Goal: Use online tool/utility

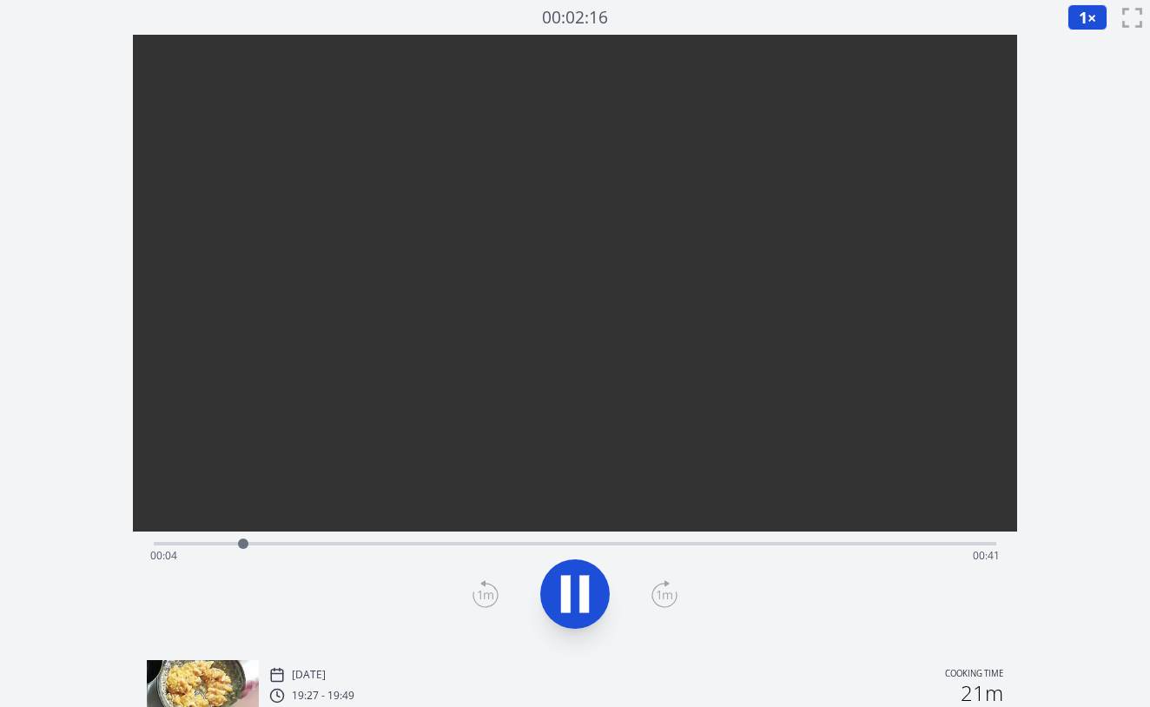
click at [369, 543] on div "Time elapsed: 00:04 Time remaining: 00:41" at bounding box center [574, 556] width 849 height 28
click at [445, 542] on div "Time elapsed: 00:12 Time remaining: 00:34" at bounding box center [574, 556] width 849 height 28
click at [563, 593] on icon at bounding box center [566, 594] width 10 height 37
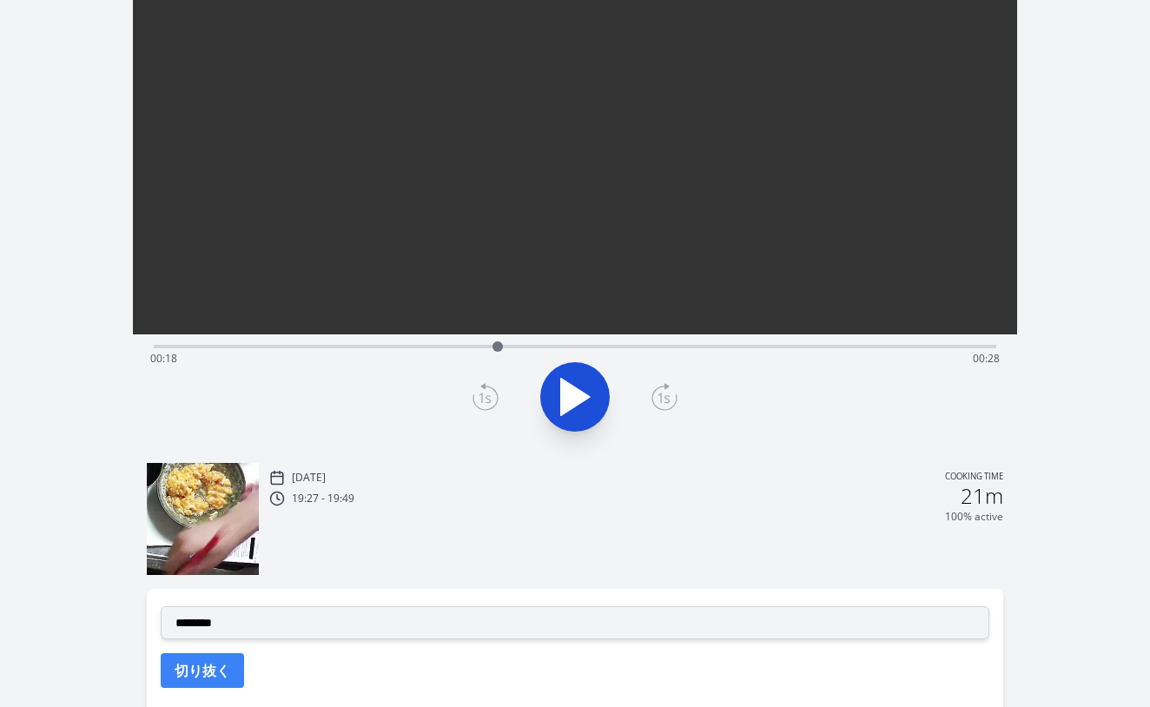
scroll to position [205, 0]
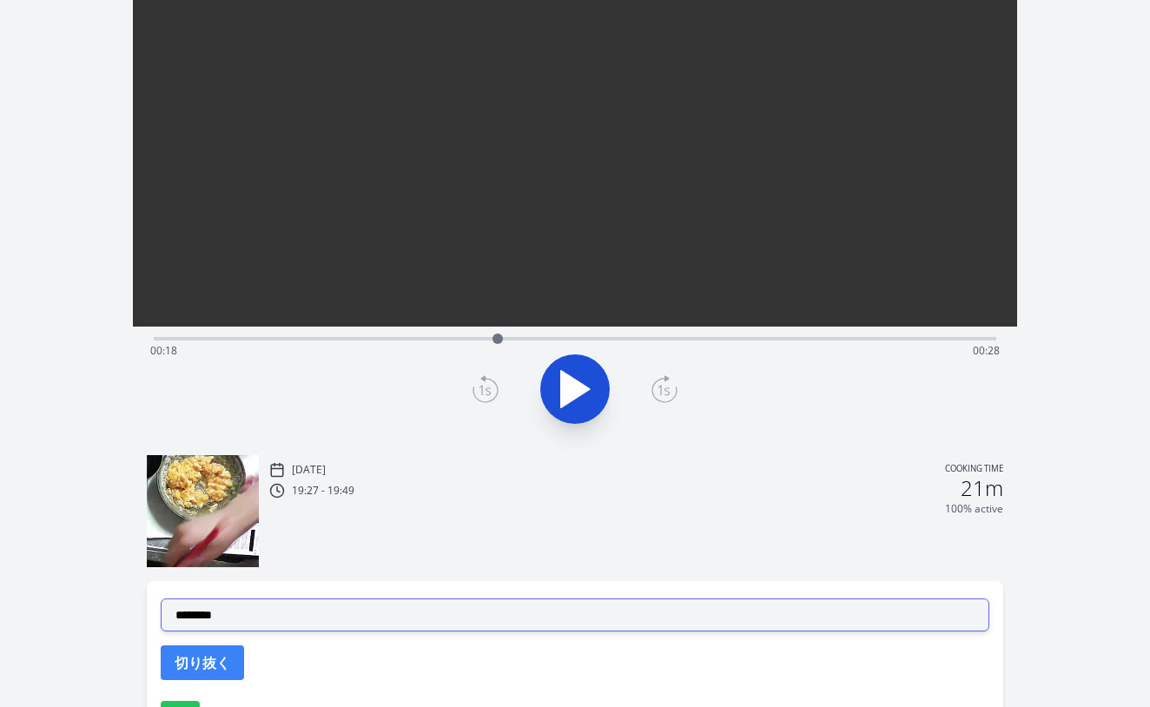
select select "**********"
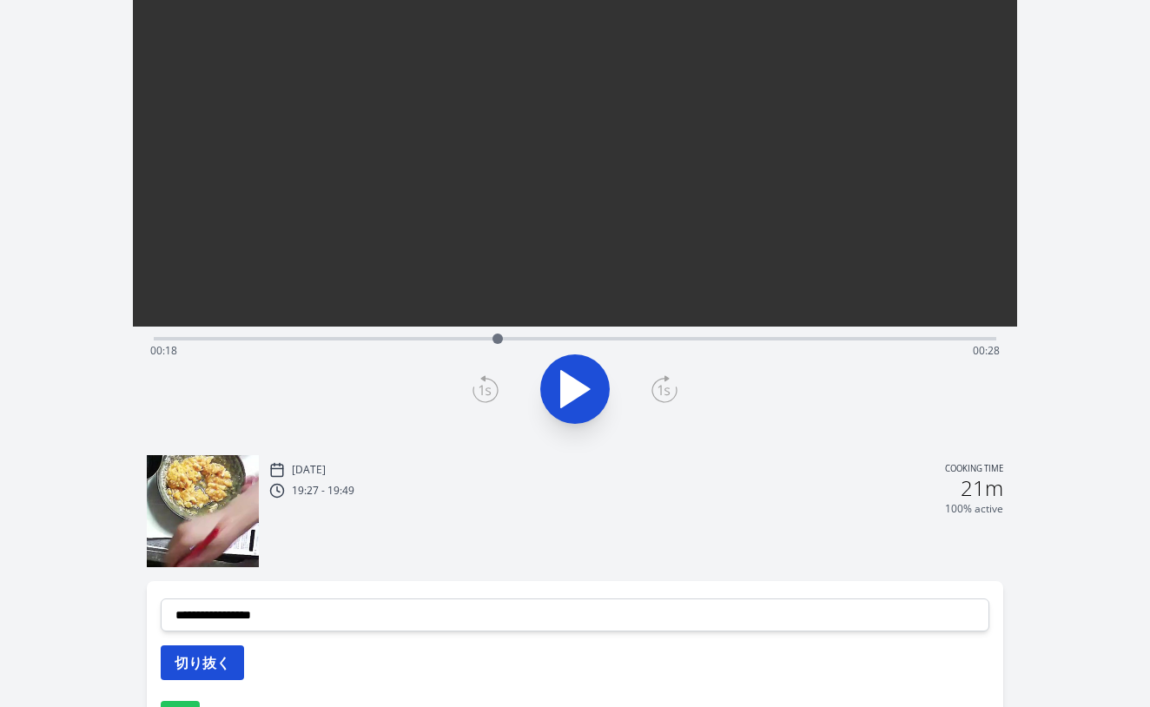
click at [205, 660] on button "切り抜く" at bounding box center [202, 662] width 83 height 35
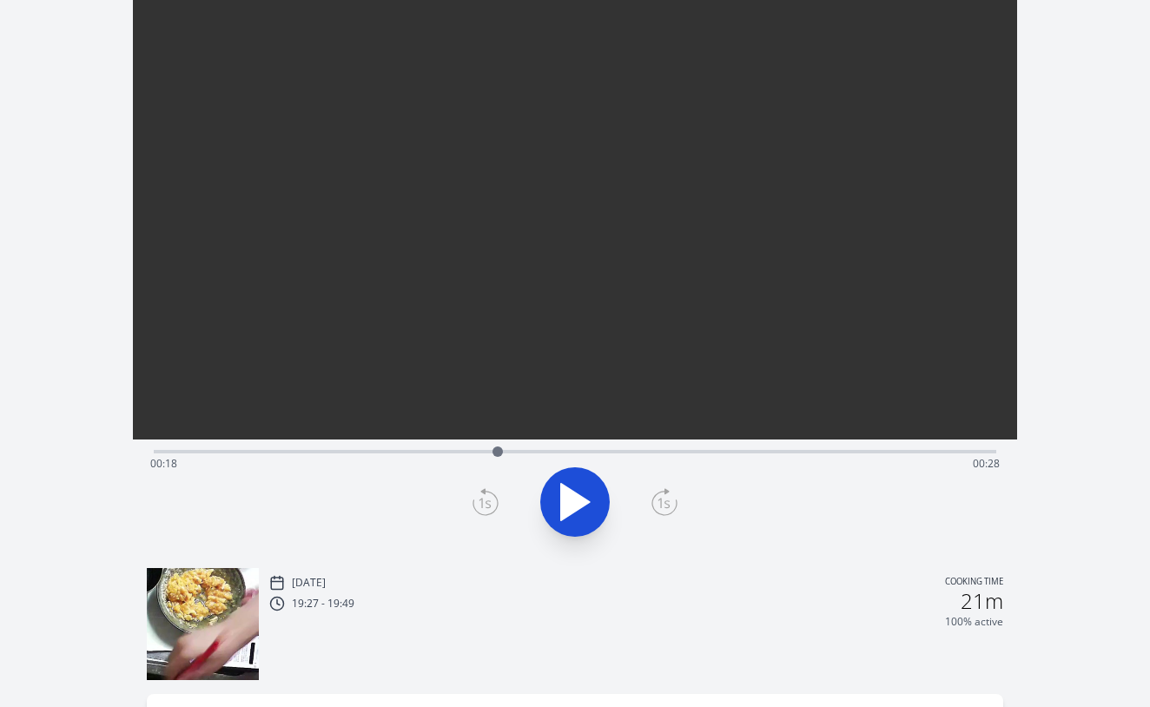
scroll to position [70, 0]
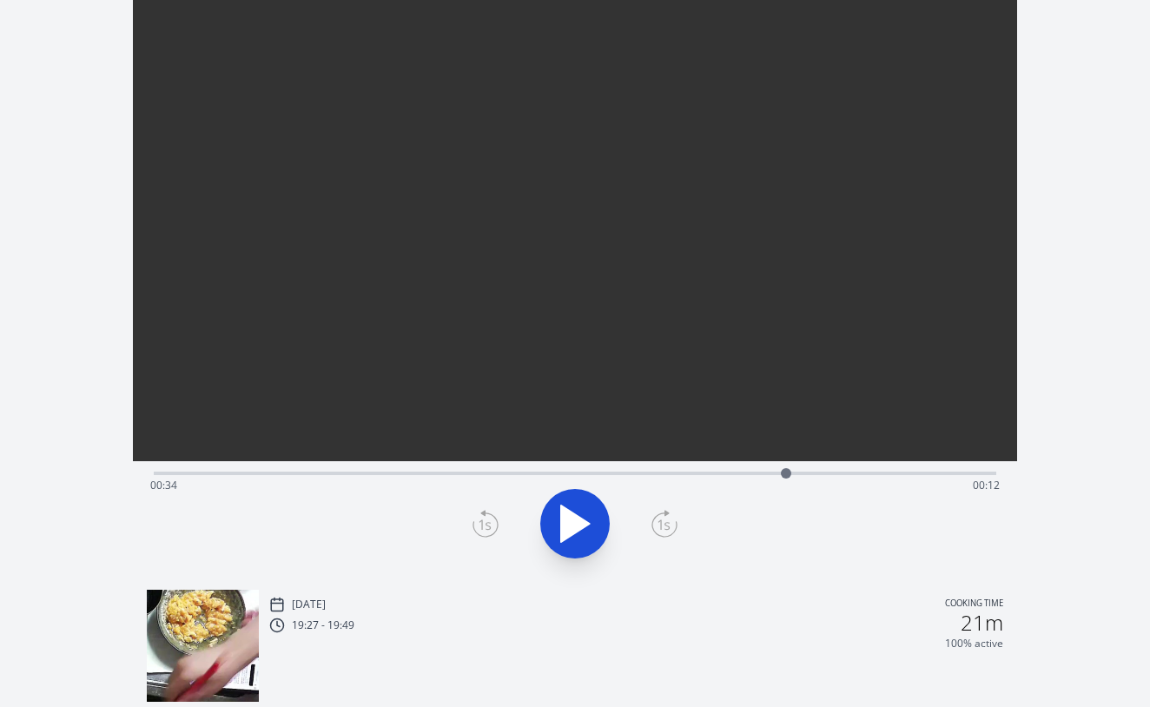
drag, startPoint x: 501, startPoint y: 472, endPoint x: 786, endPoint y: 478, distance: 284.9
click at [786, 478] on div at bounding box center [786, 473] width 10 height 10
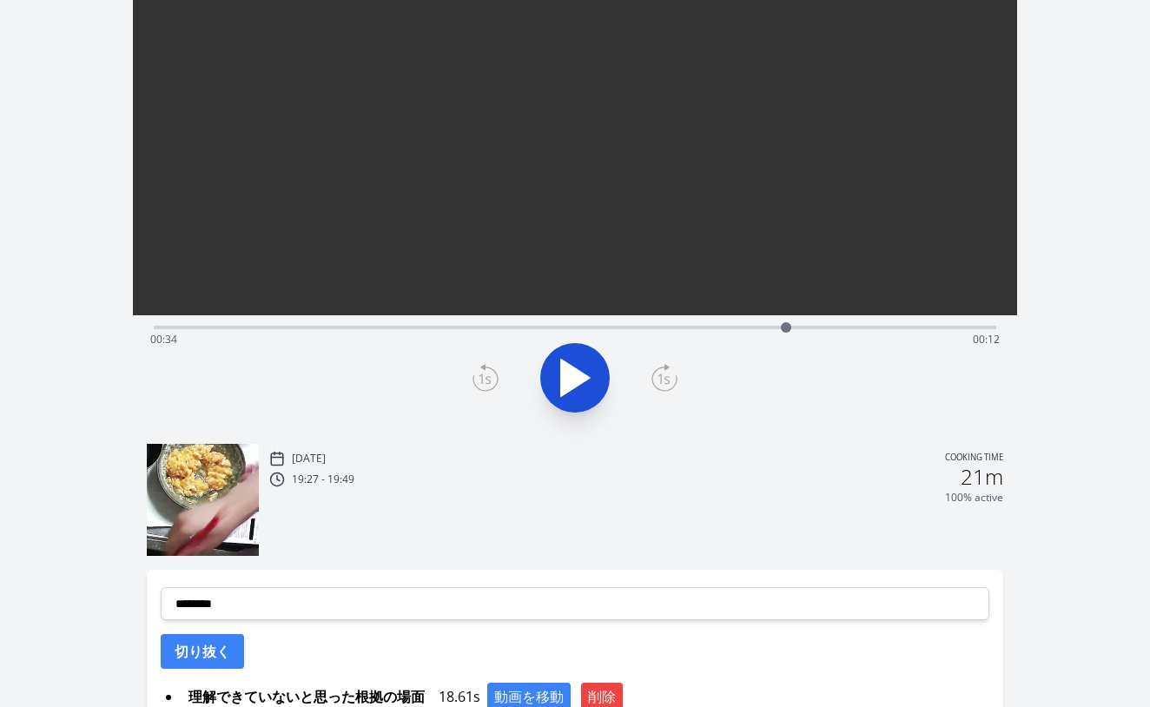
scroll to position [341, 0]
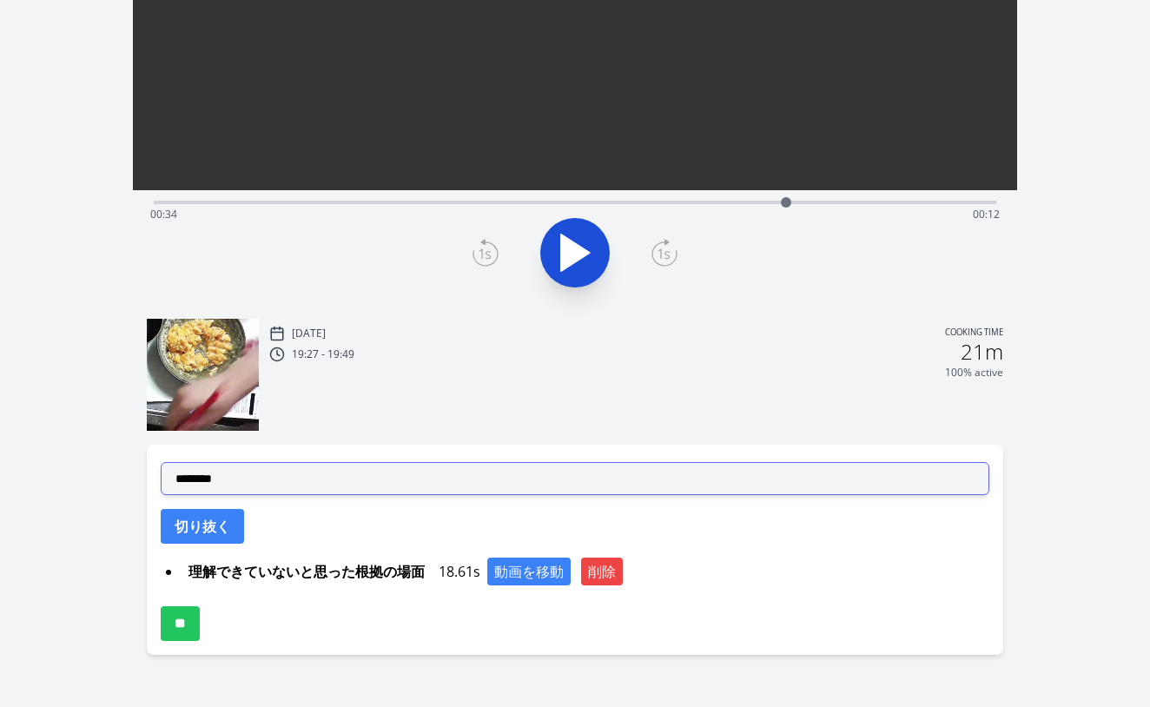
select select "**********"
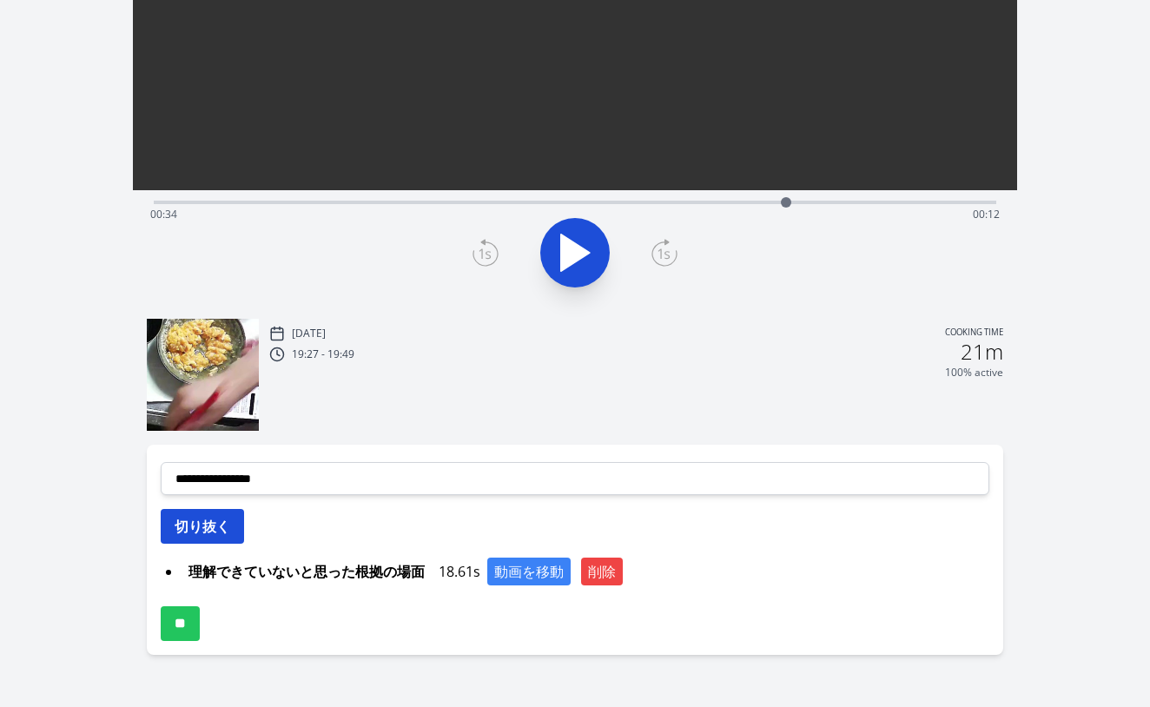
click at [221, 531] on button "切り抜く" at bounding box center [202, 526] width 83 height 35
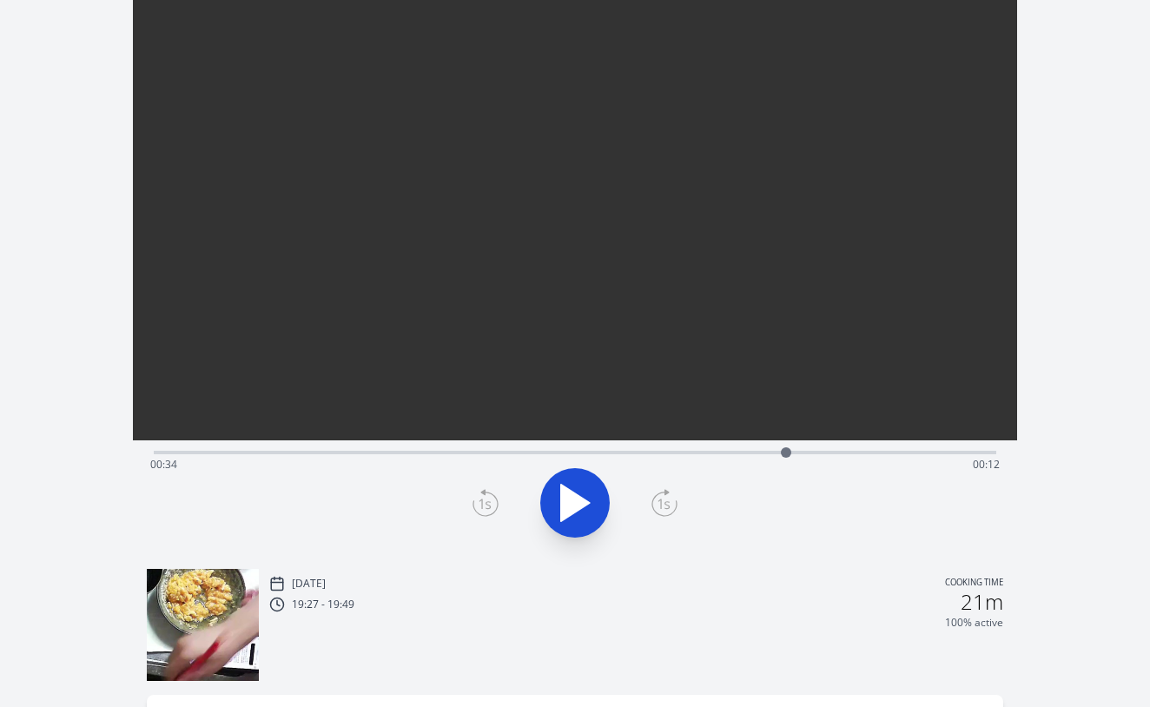
scroll to position [84, 0]
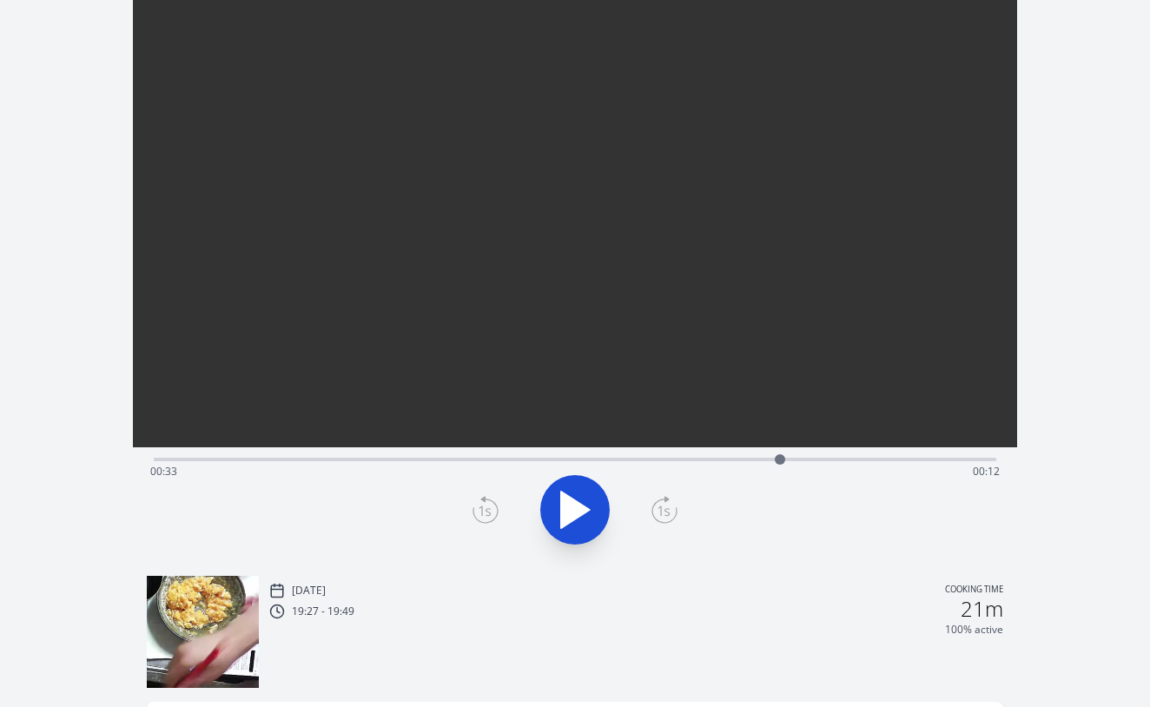
drag, startPoint x: 783, startPoint y: 460, endPoint x: 780, endPoint y: 434, distance: 26.3
click at [780, 434] on div "Time elapsed: 00:33 Time remaining: 00:12" at bounding box center [575, 256] width 884 height 611
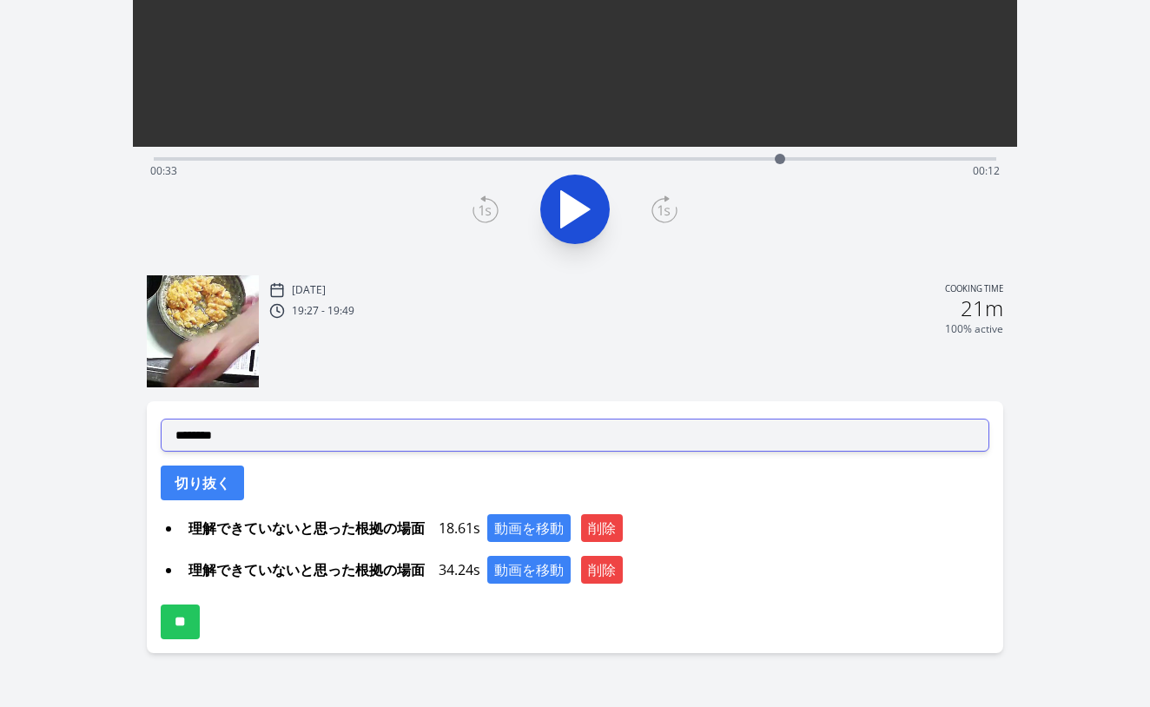
scroll to position [385, 0]
select select "**********"
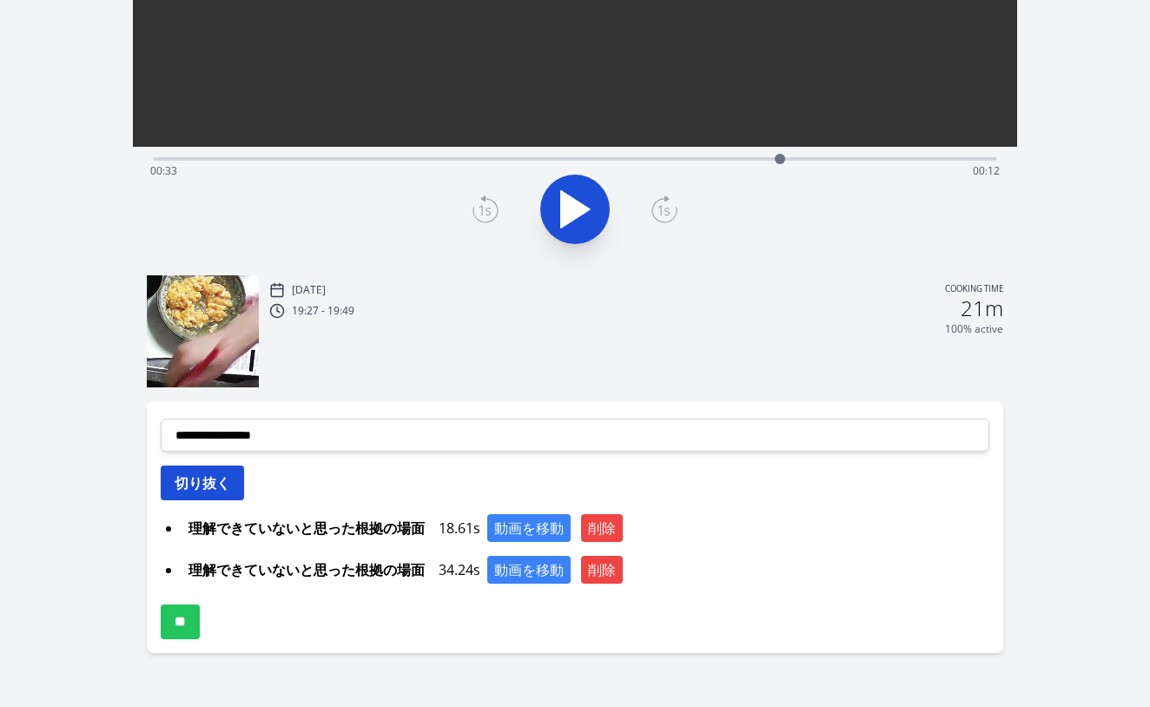
click at [208, 492] on button "切り抜く" at bounding box center [202, 482] width 83 height 35
select select
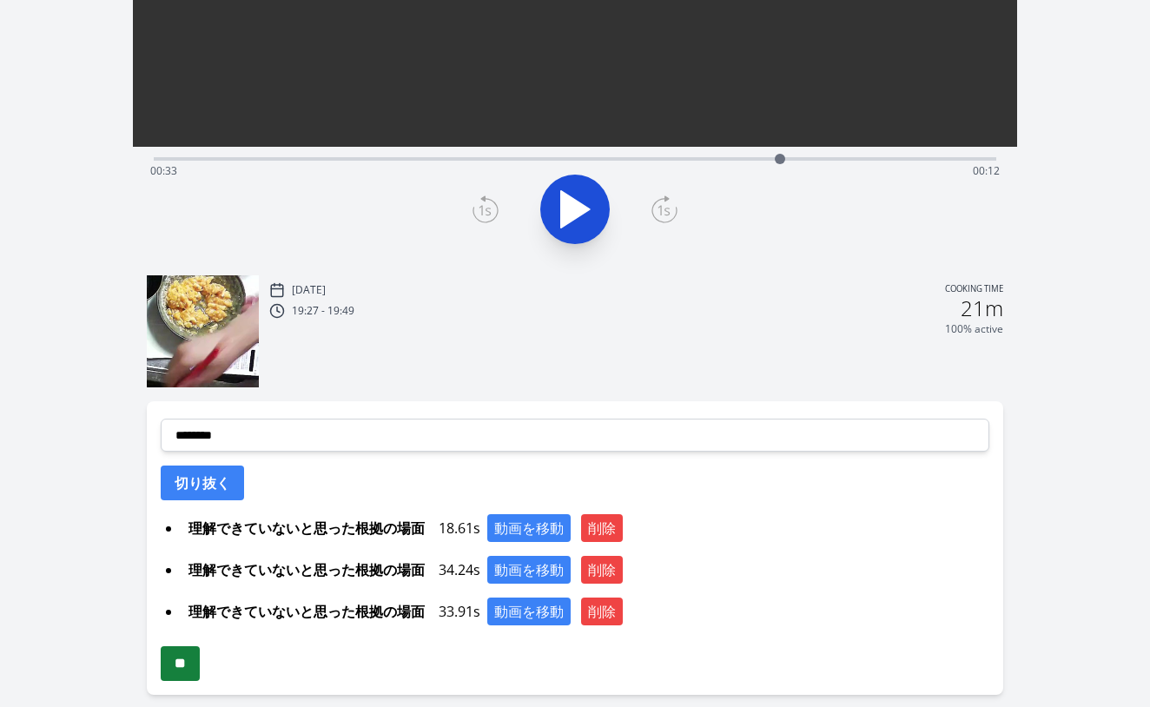
click at [183, 665] on input "**" at bounding box center [180, 663] width 39 height 35
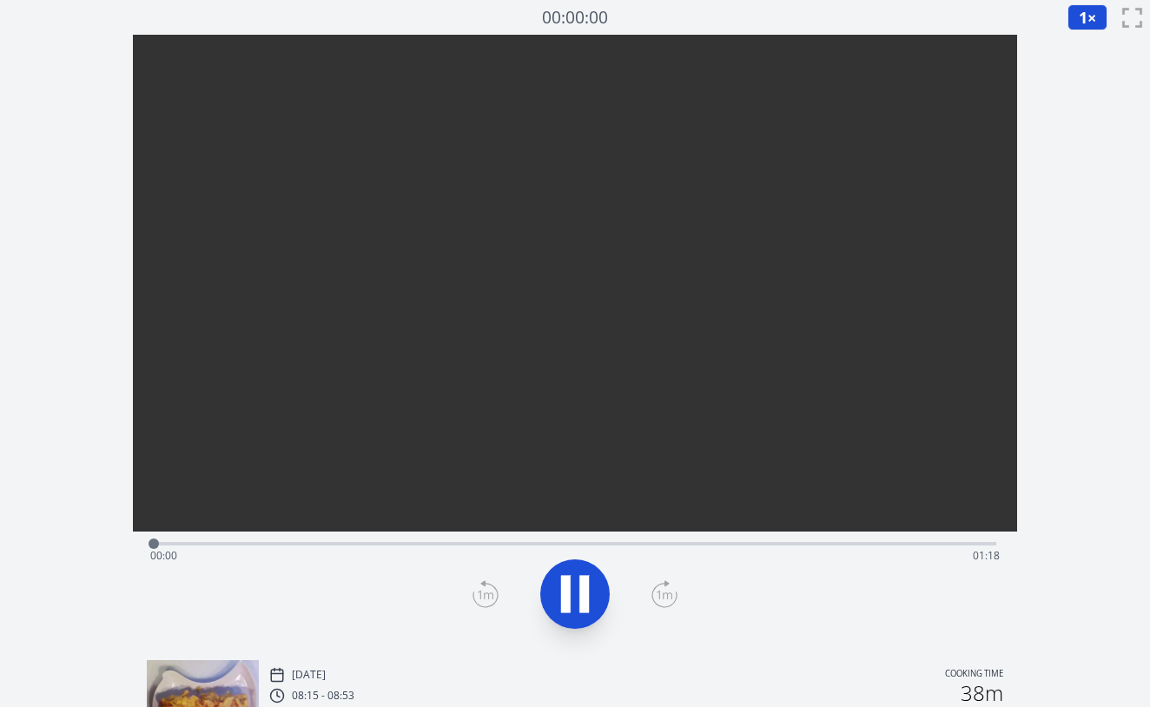
click at [252, 541] on div "Time elapsed: 00:00 Time remaining: 01:18" at bounding box center [575, 541] width 842 height 21
click at [309, 546] on div "Time elapsed: 00:10 Time remaining: 01:08" at bounding box center [574, 556] width 849 height 28
click at [567, 584] on icon at bounding box center [566, 594] width 10 height 37
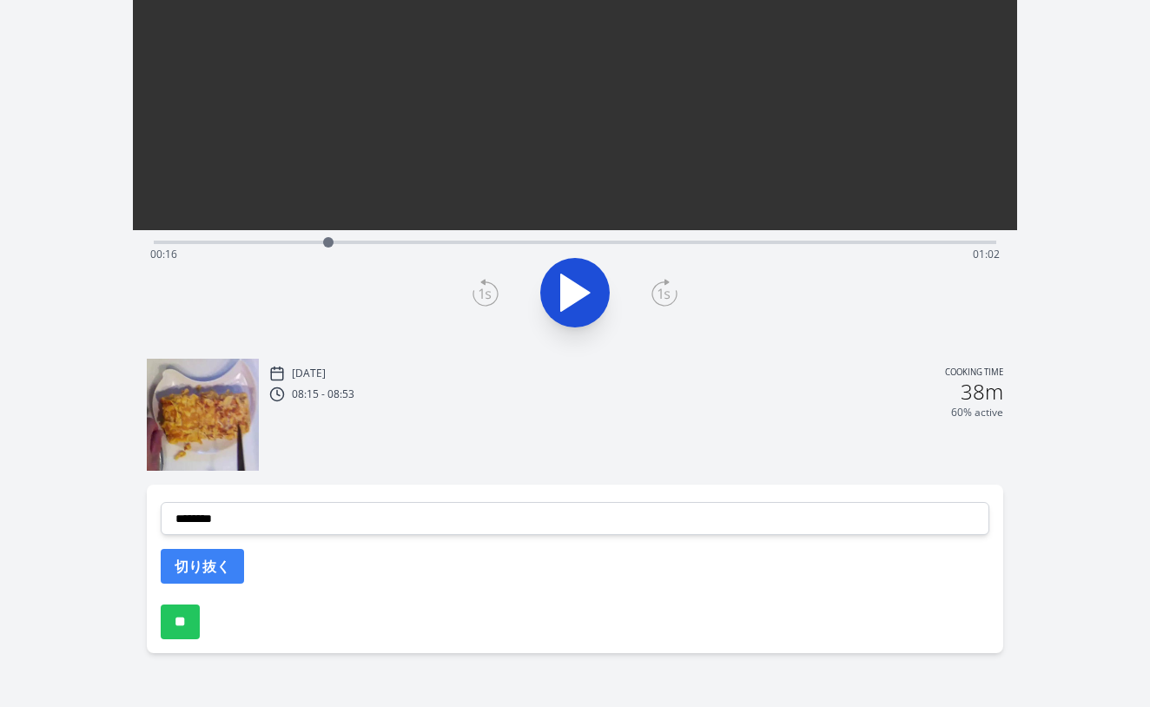
scroll to position [301, 0]
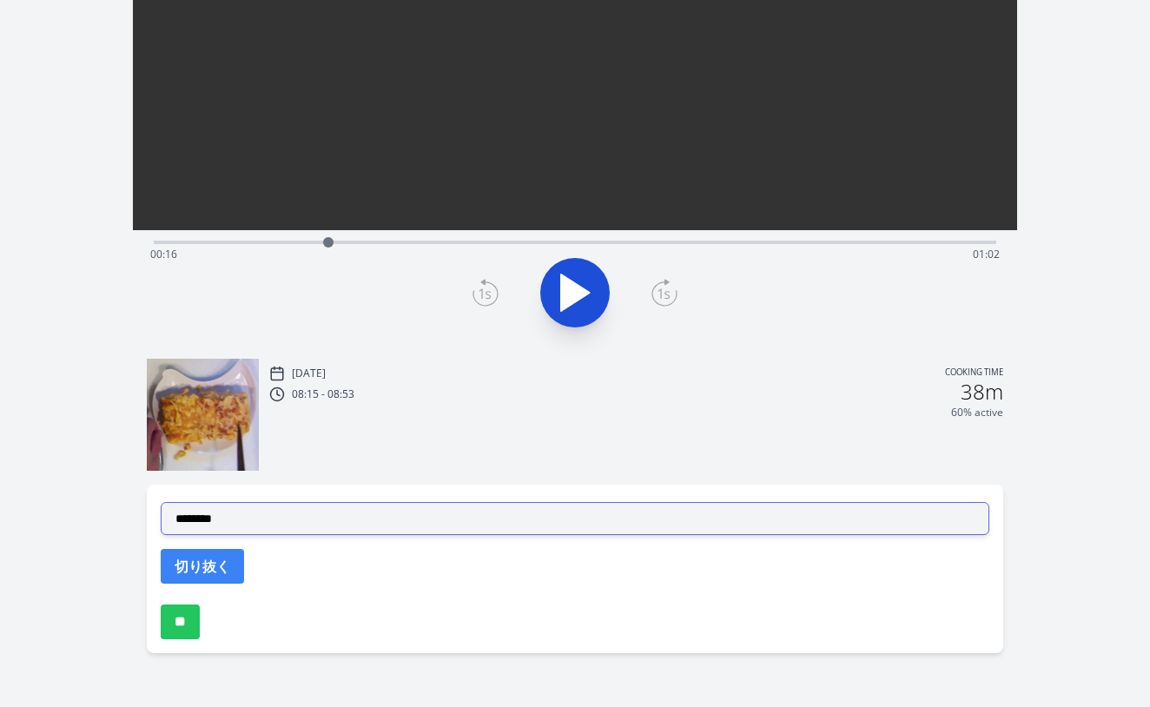
select select "**********"
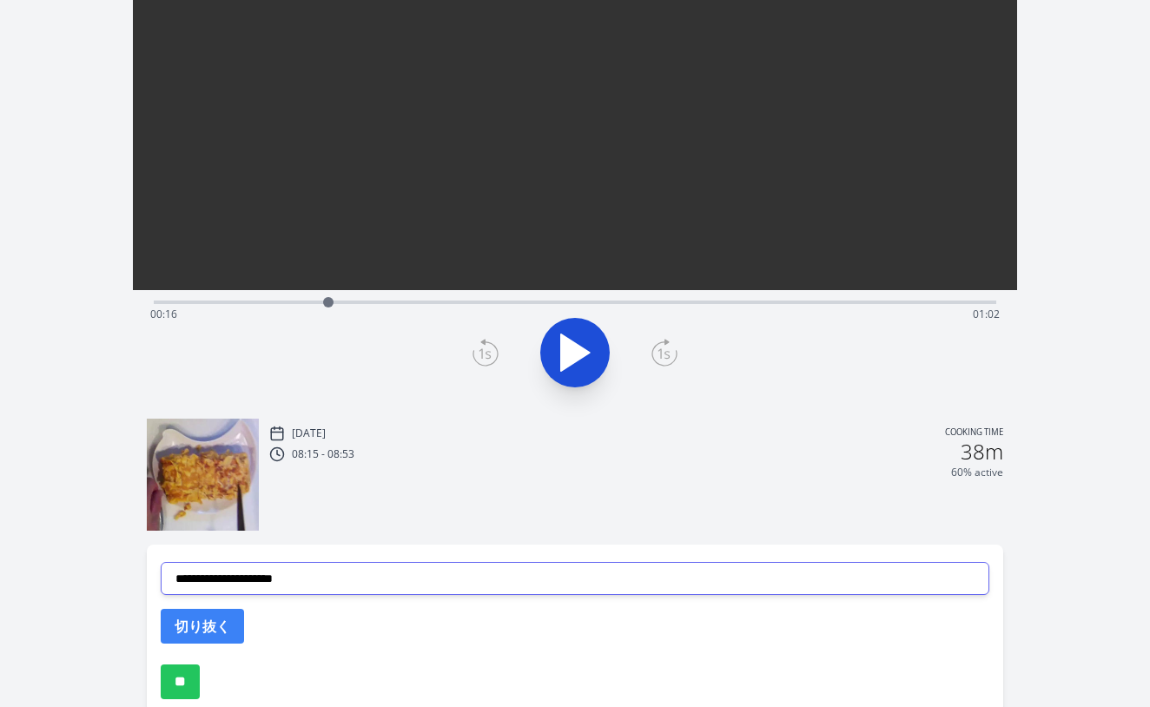
scroll to position [229, 0]
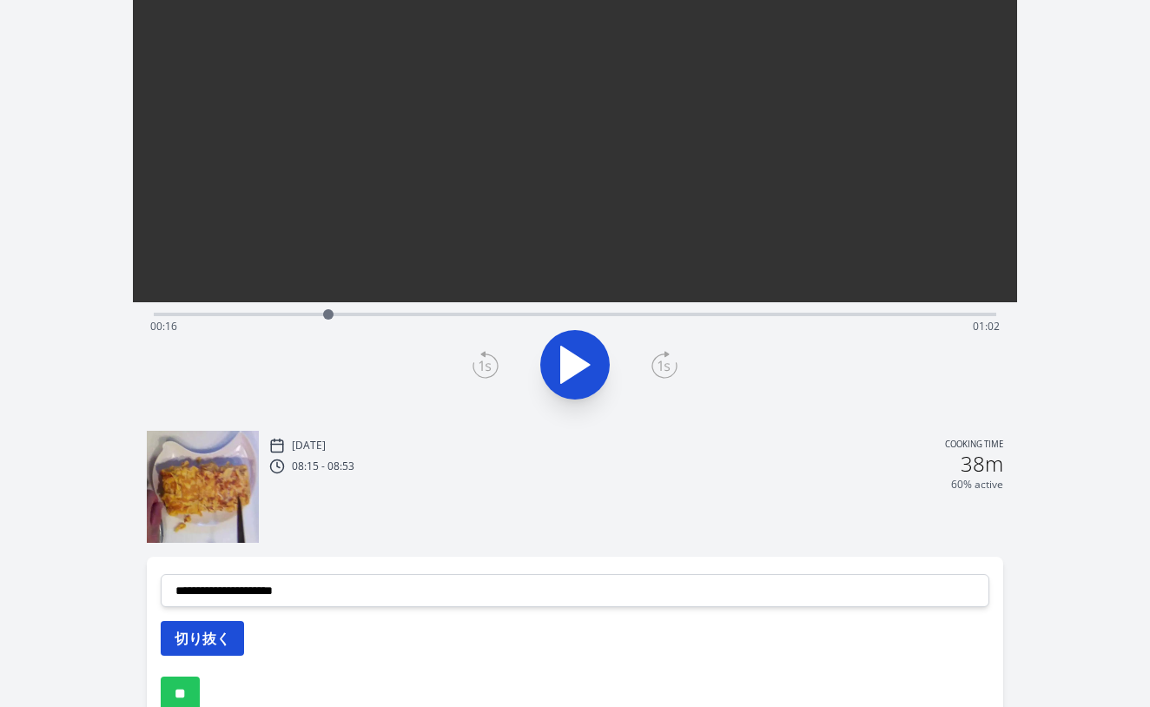
click at [204, 621] on button "切り抜く" at bounding box center [202, 638] width 83 height 35
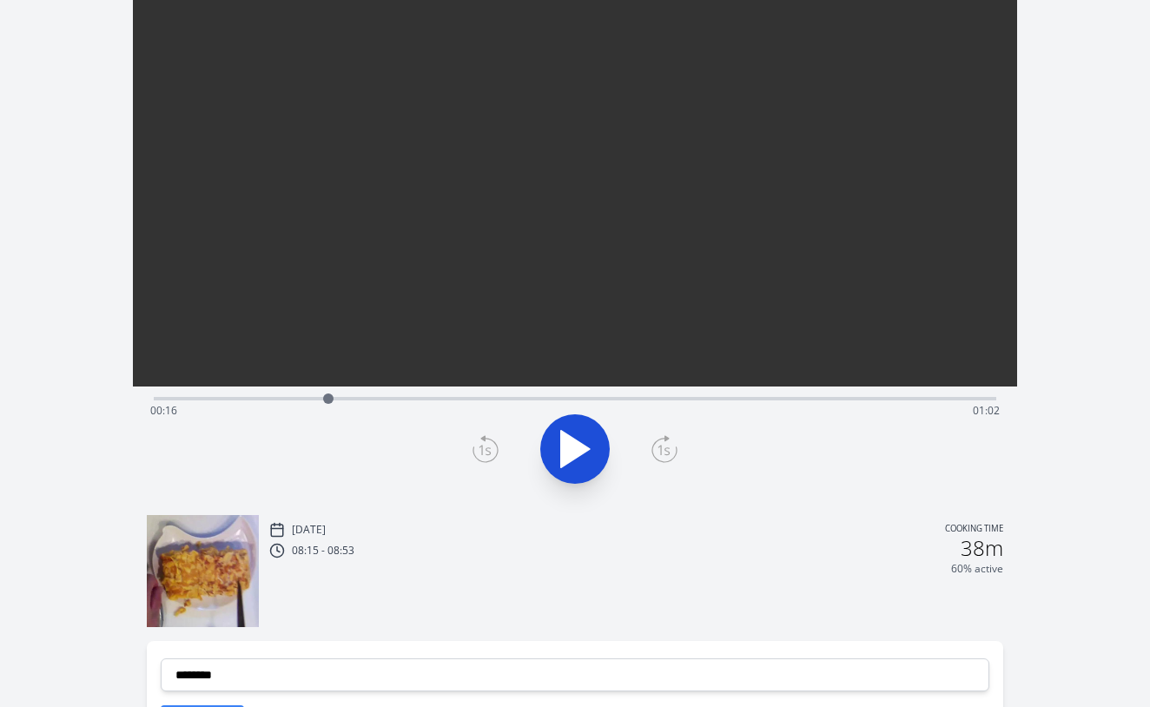
scroll to position [10, 0]
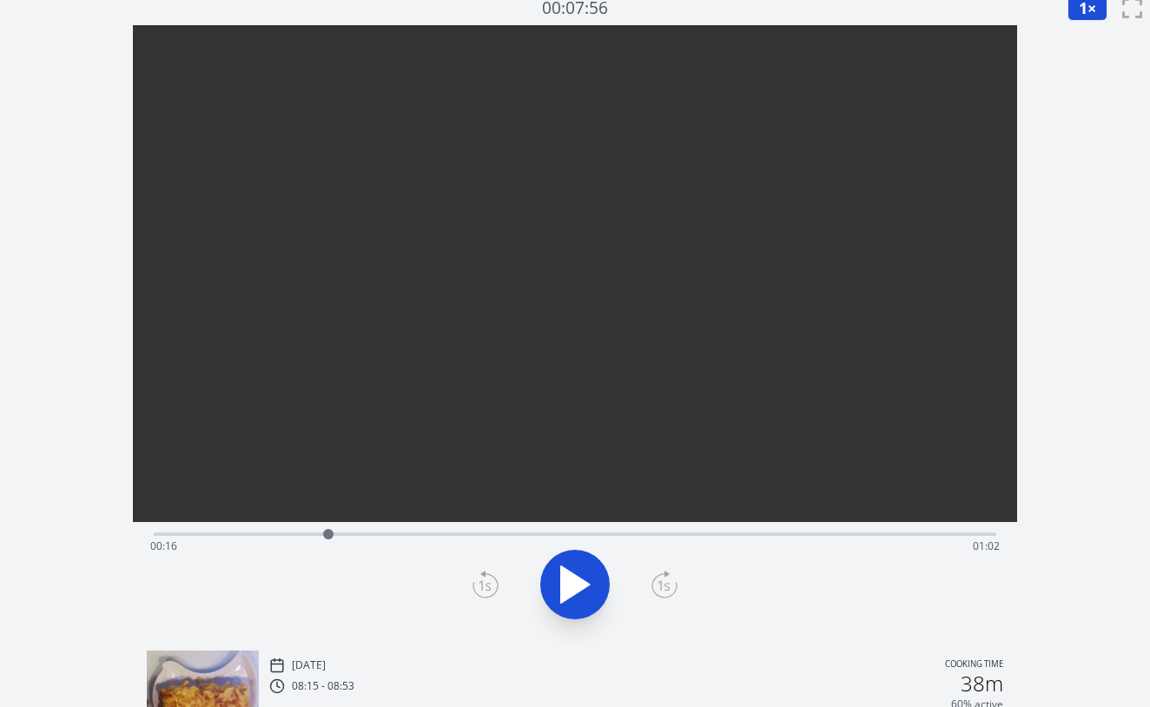
click at [425, 534] on div "Time elapsed: 00:16 Time remaining: 01:02" at bounding box center [574, 546] width 849 height 28
click at [544, 531] on div "Time elapsed: 00:25 Time remaining: 00:53" at bounding box center [575, 532] width 842 height 21
click at [498, 532] on div "Time elapsed: 00:35 Time remaining: 00:42" at bounding box center [574, 546] width 849 height 28
click at [538, 535] on div "Time elapsed: 00:31 Time remaining: 00:46" at bounding box center [574, 546] width 849 height 28
drag, startPoint x: 536, startPoint y: 537, endPoint x: 778, endPoint y: 537, distance: 242.2
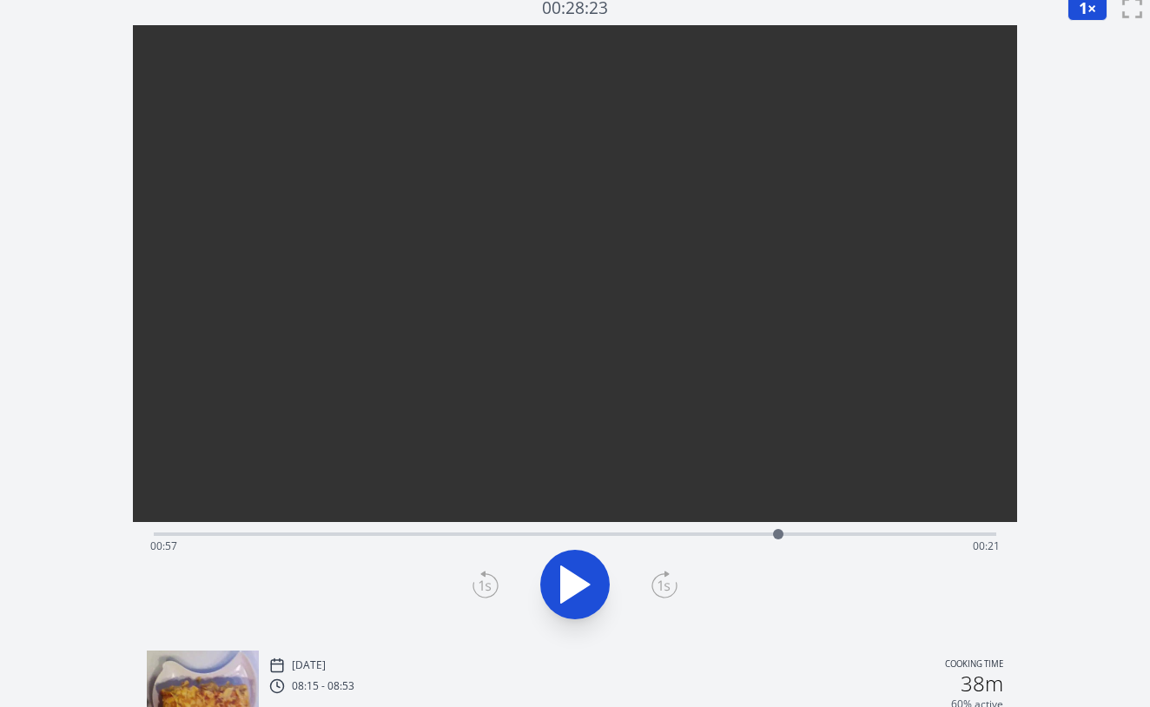
click at [778, 537] on div at bounding box center [778, 534] width 10 height 10
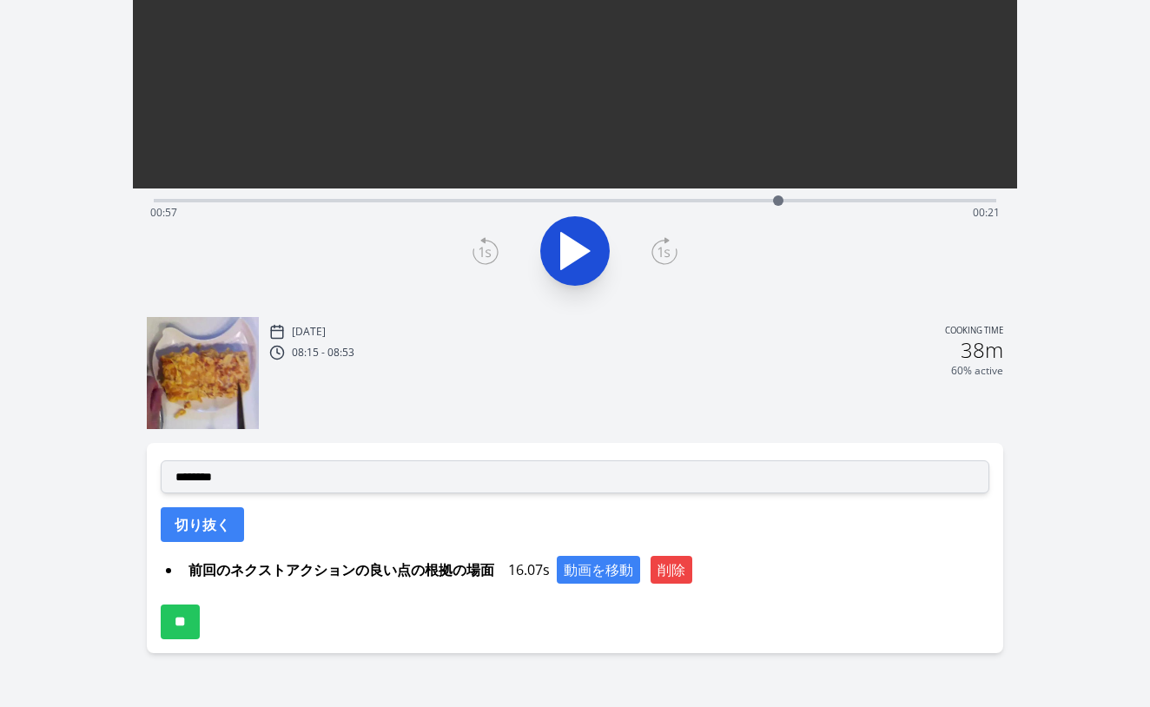
scroll to position [343, 0]
select select "**********"
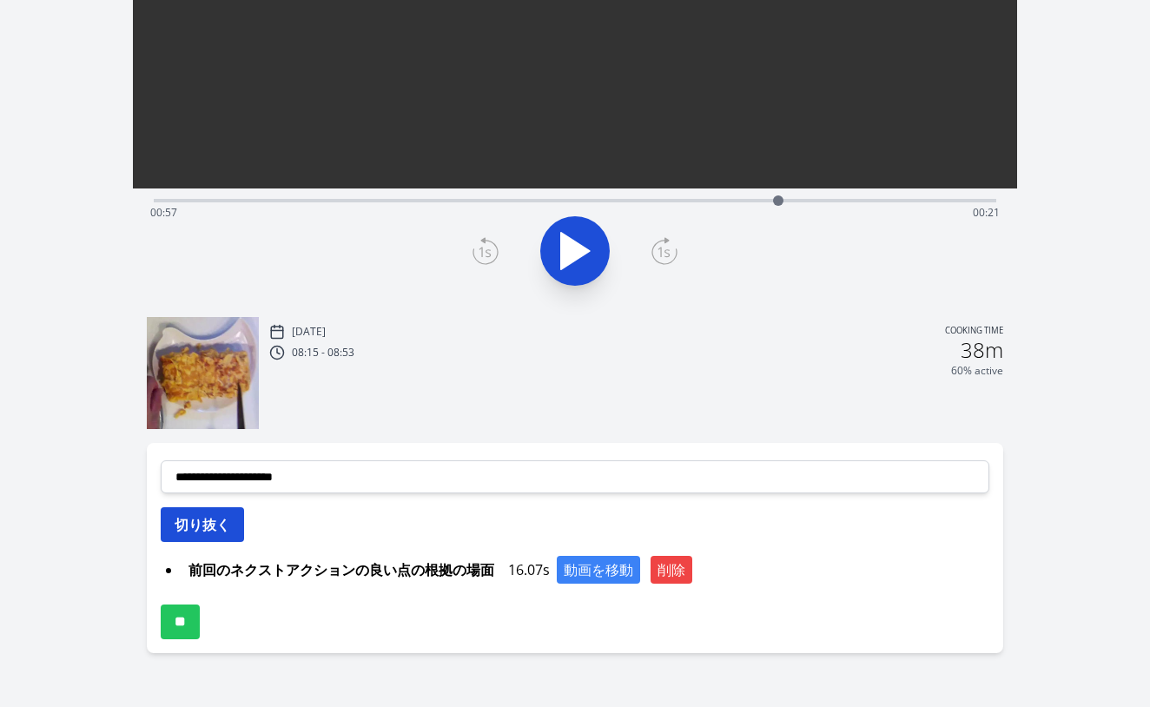
click at [215, 521] on button "切り抜く" at bounding box center [202, 524] width 83 height 35
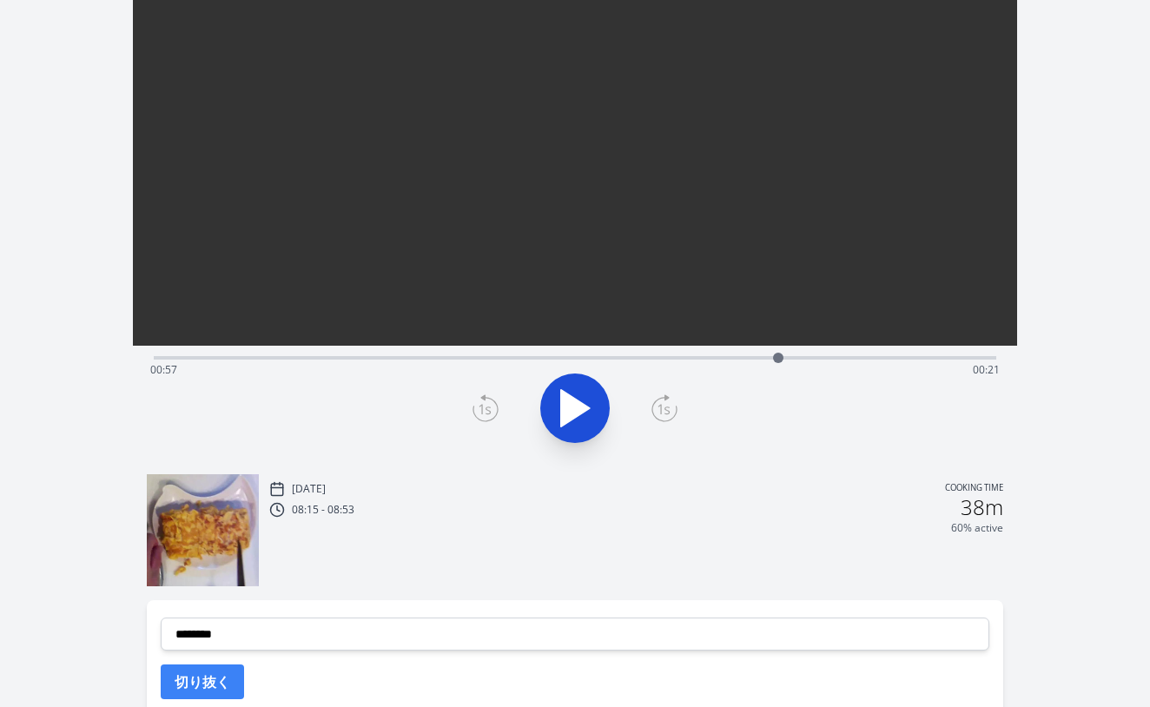
scroll to position [143, 0]
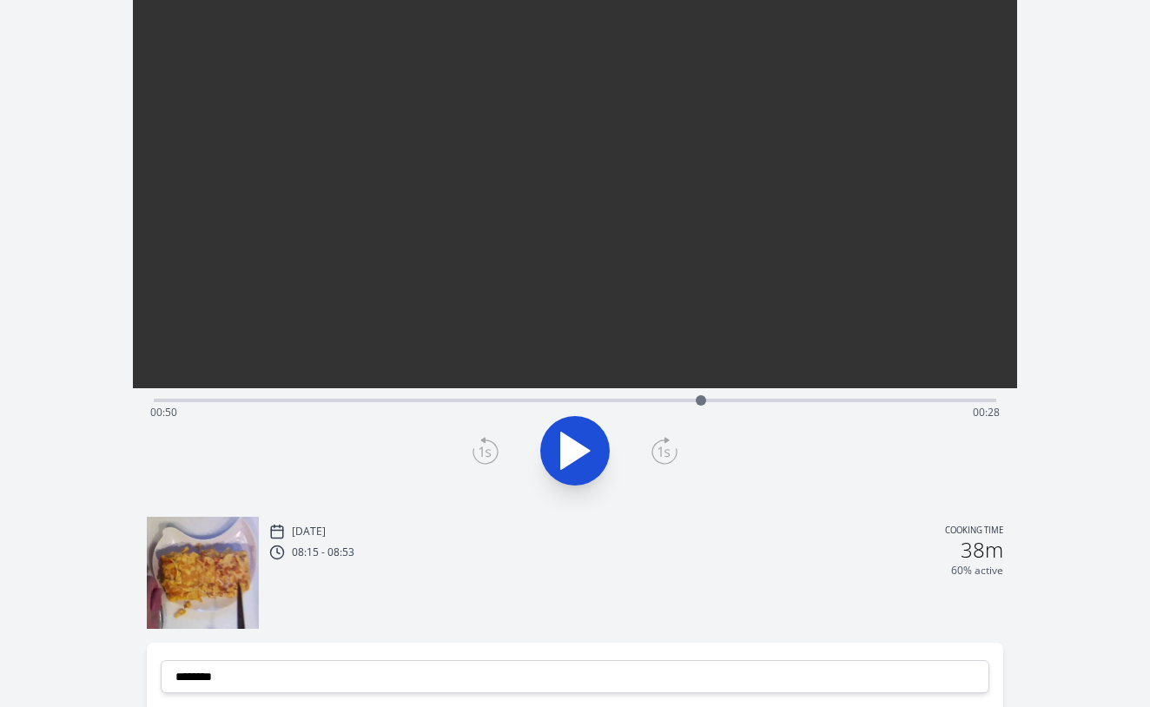
drag, startPoint x: 771, startPoint y: 397, endPoint x: 701, endPoint y: 401, distance: 70.5
click at [701, 401] on div at bounding box center [701, 400] width 26 height 26
click at [673, 402] on div "Time elapsed: 00:50 Time remaining: 00:28" at bounding box center [574, 413] width 849 height 28
click at [619, 400] on div "Time elapsed: 00:47 Time remaining: 00:30" at bounding box center [574, 413] width 849 height 28
click at [590, 397] on div "Time elapsed: 00:42 Time remaining: 00:35" at bounding box center [575, 398] width 842 height 21
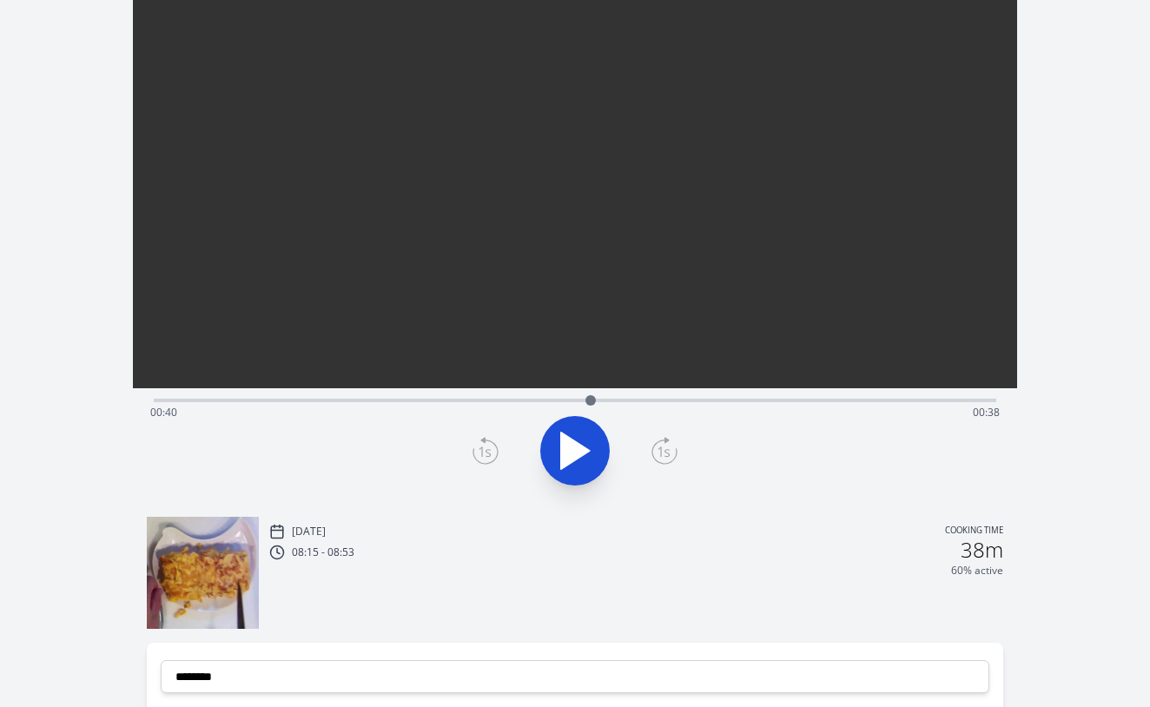
click at [632, 397] on div "Time elapsed: 00:40 Time remaining: 00:38" at bounding box center [575, 398] width 842 height 21
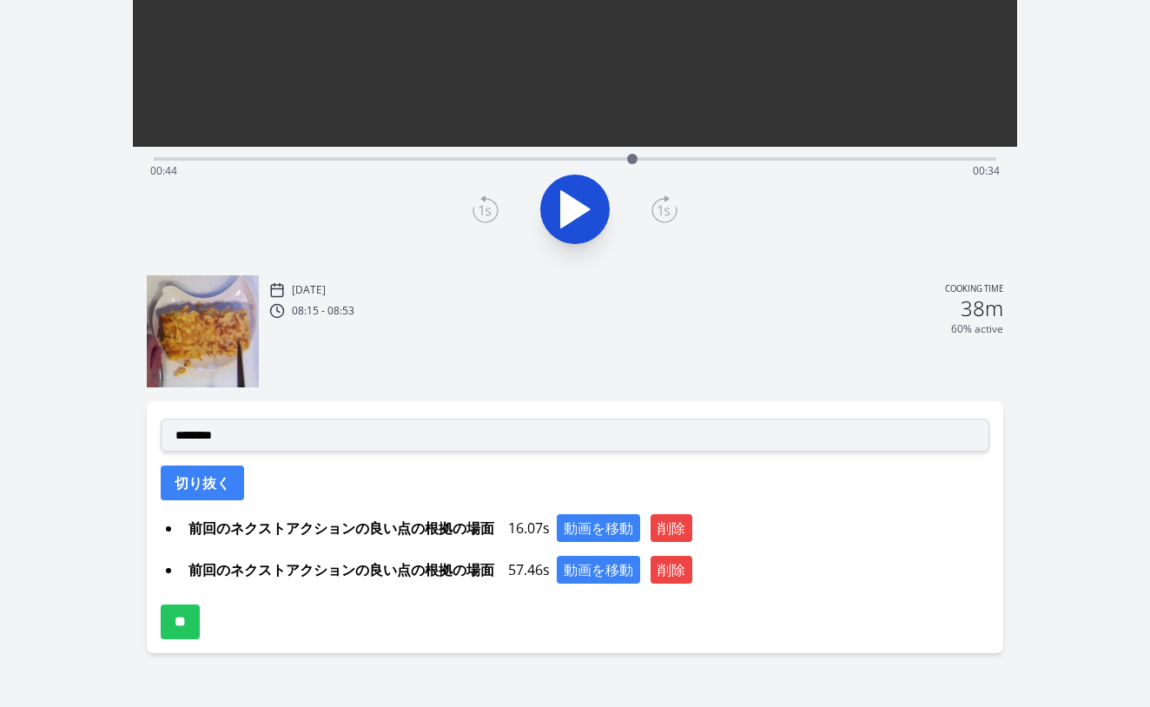
scroll to position [385, 0]
select select "**********"
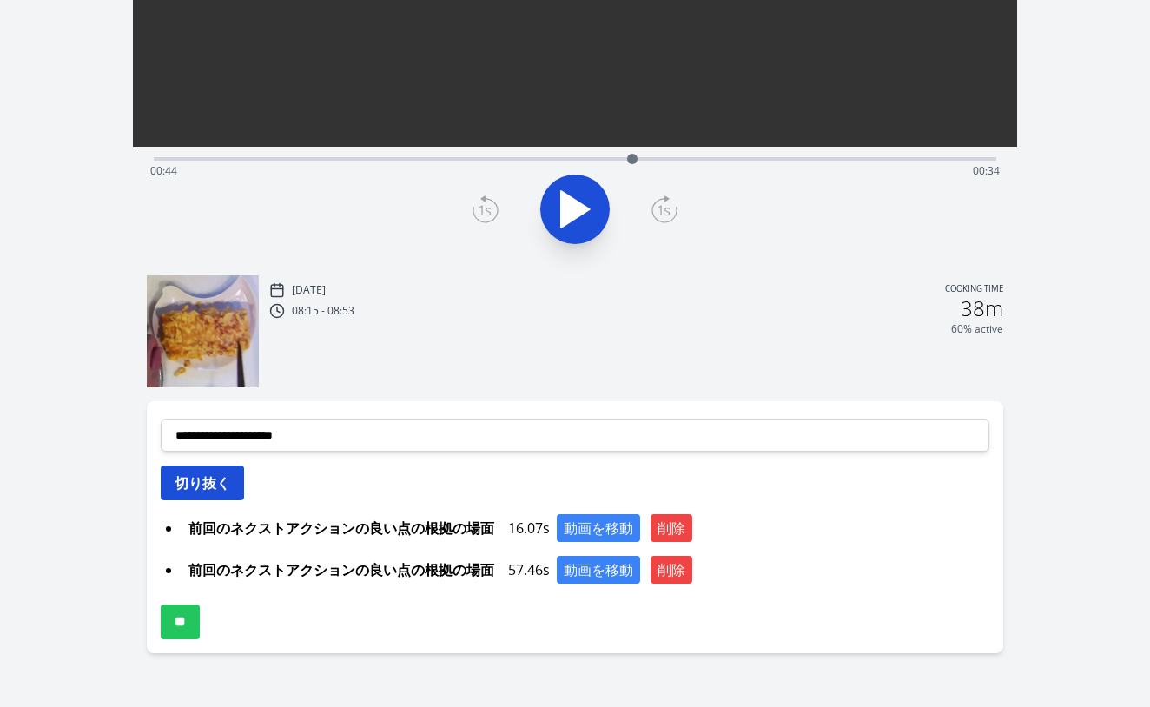
click at [208, 493] on button "切り抜く" at bounding box center [202, 482] width 83 height 35
select select
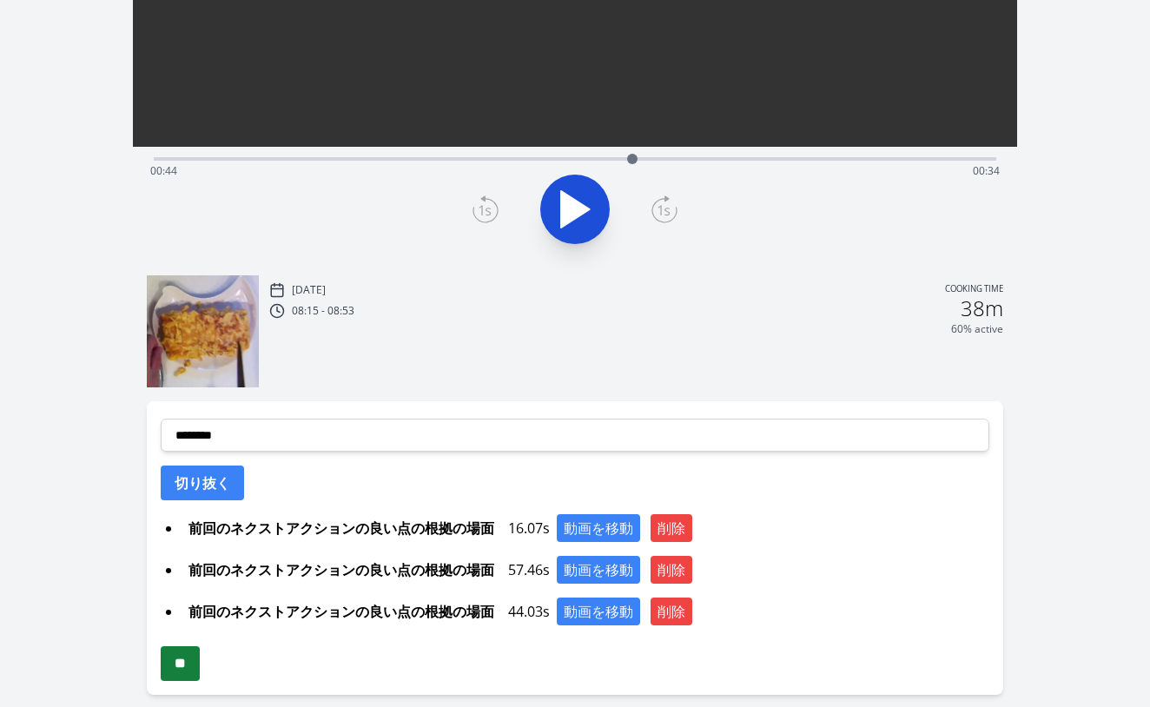
click at [193, 666] on input "**" at bounding box center [180, 663] width 39 height 35
